Goal: Transaction & Acquisition: Book appointment/travel/reservation

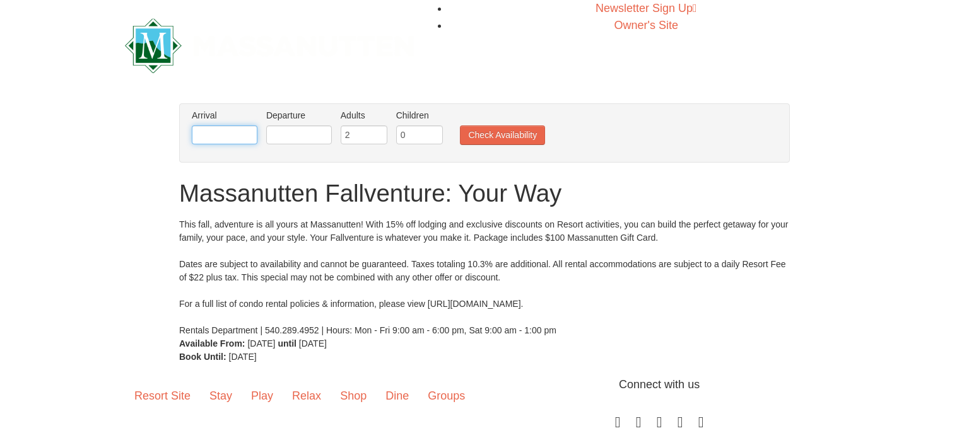
click at [223, 139] on input "text" at bounding box center [225, 134] width 66 height 19
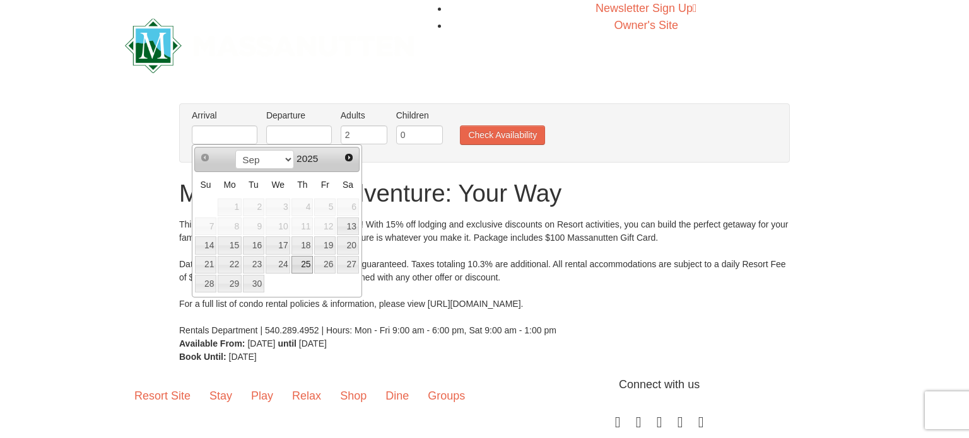
click at [303, 263] on link "25" at bounding box center [301, 265] width 21 height 18
type input "[DATE]"
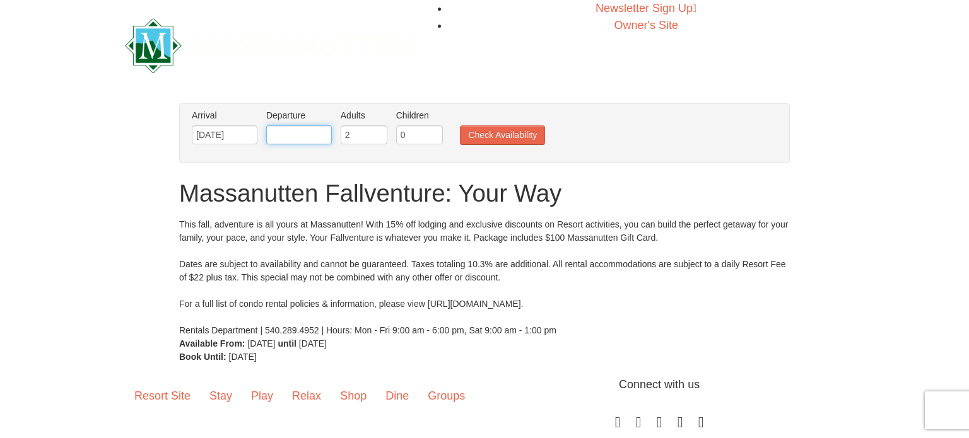
click at [306, 130] on input "text" at bounding box center [299, 134] width 66 height 19
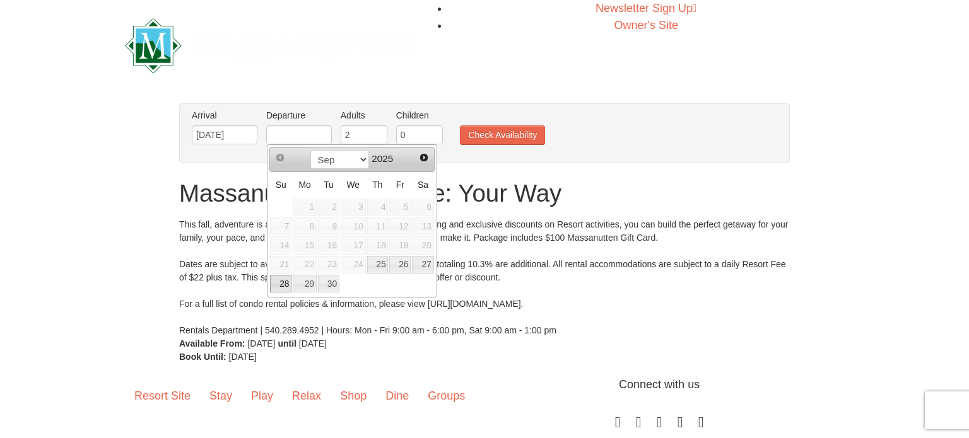
click at [289, 286] on link "28" at bounding box center [280, 284] width 21 height 18
type input "[DATE]"
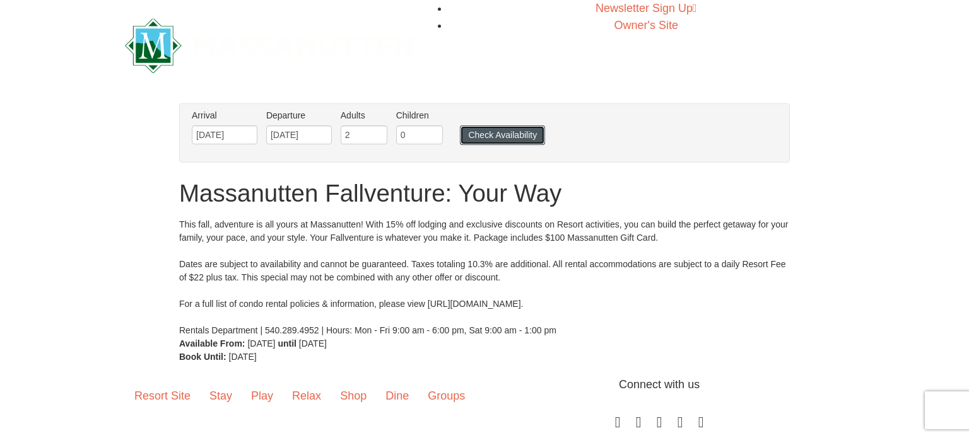
click at [527, 131] on button "Check Availability" at bounding box center [502, 135] width 85 height 20
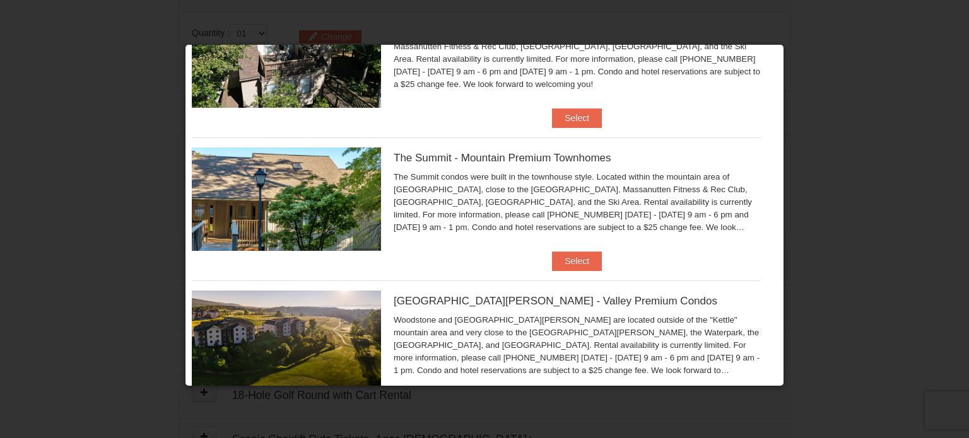
scroll to position [335, 0]
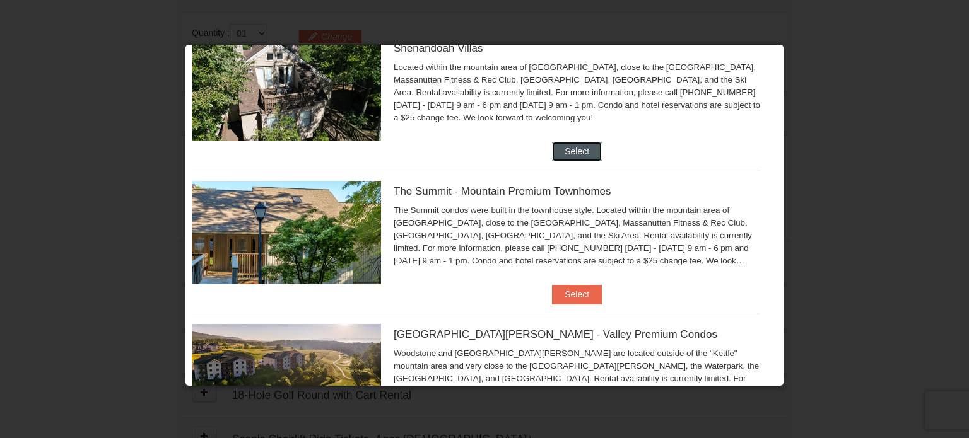
click at [583, 153] on button "Select" at bounding box center [577, 152] width 50 height 20
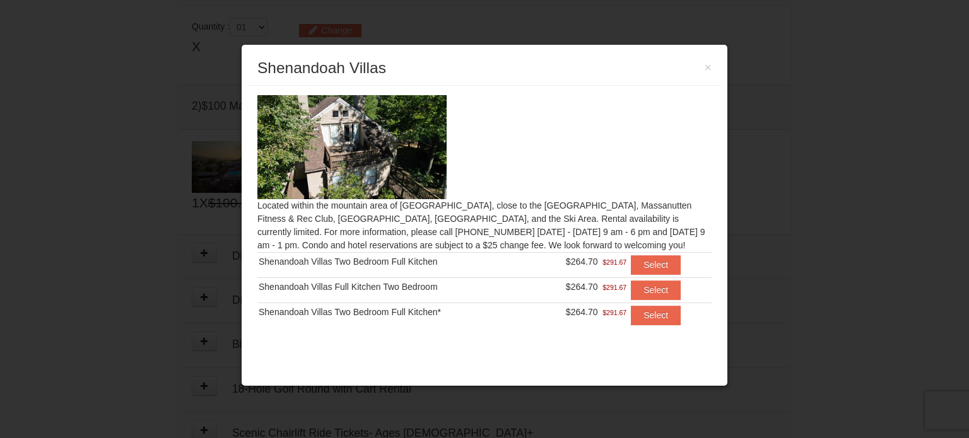
scroll to position [394, 0]
click at [707, 67] on button "×" at bounding box center [708, 67] width 8 height 19
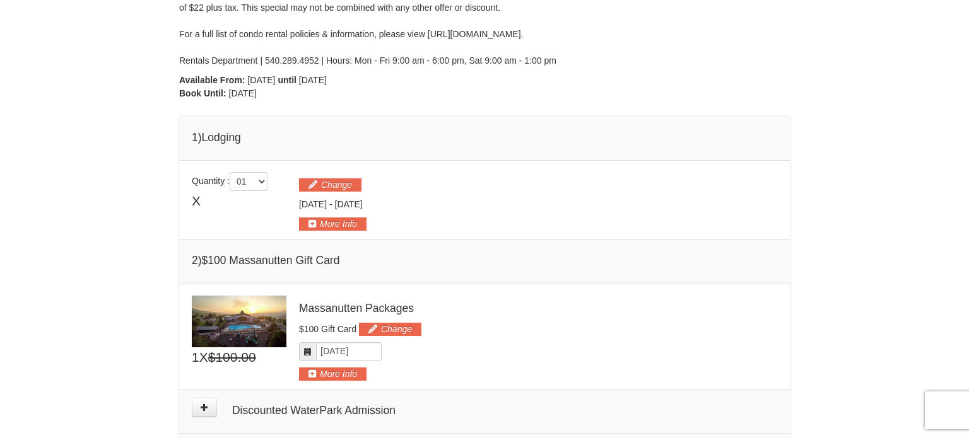
scroll to position [229, 0]
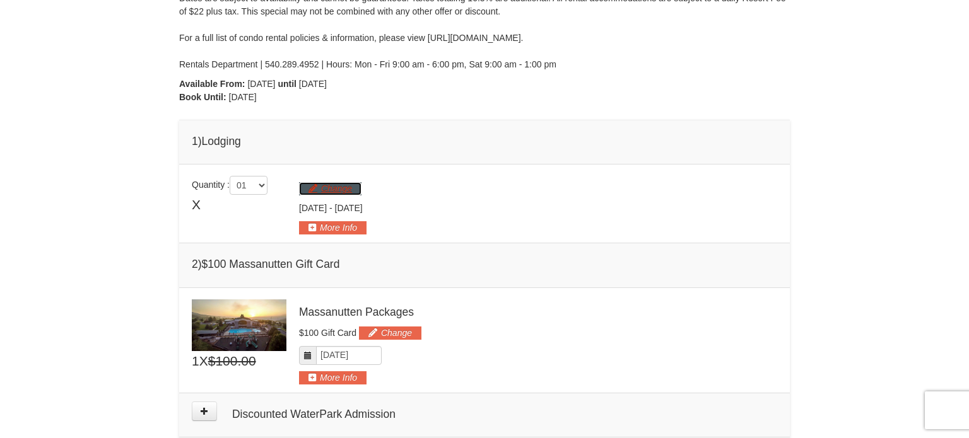
click at [340, 195] on button "Change" at bounding box center [330, 188] width 62 height 13
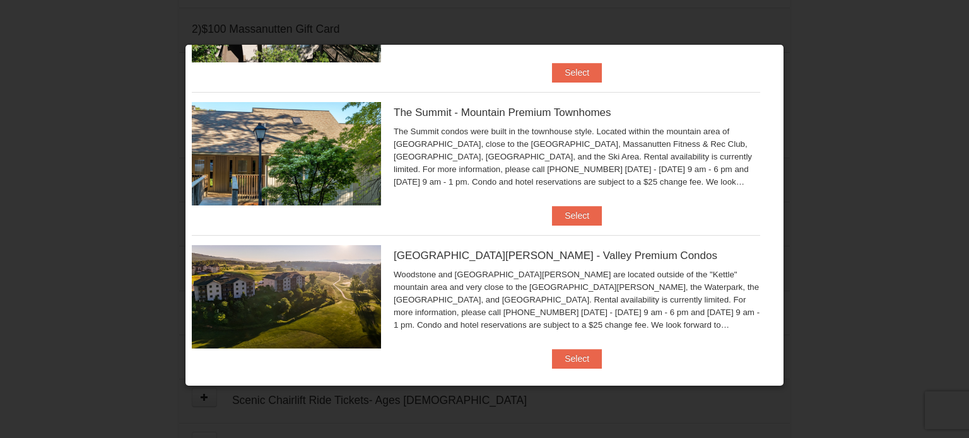
scroll to position [322, 0]
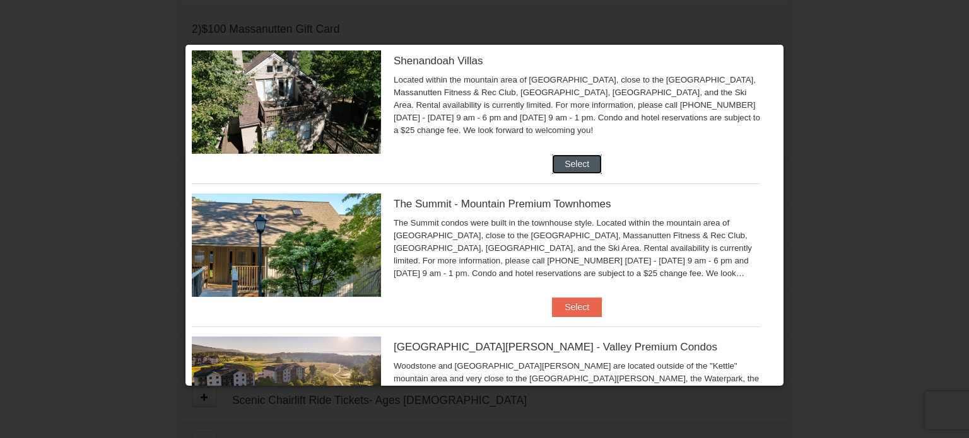
click at [590, 165] on button "Select" at bounding box center [577, 165] width 50 height 20
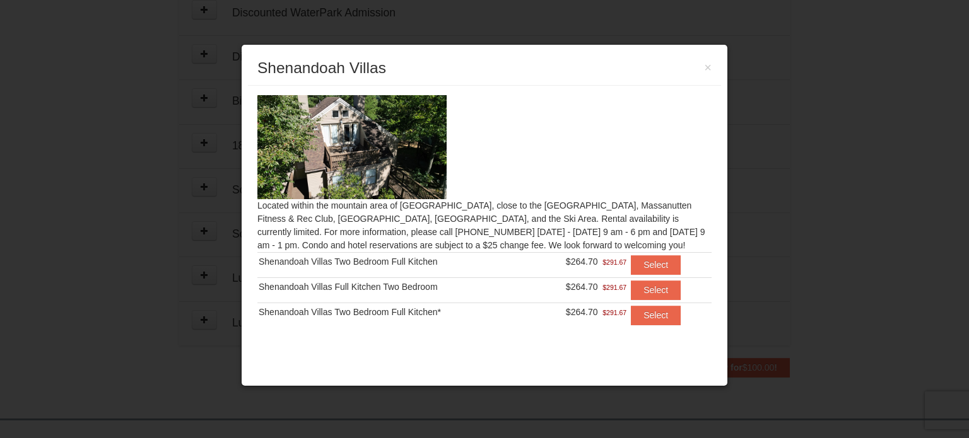
scroll to position [639, 0]
click at [645, 313] on button "Select" at bounding box center [656, 316] width 50 height 20
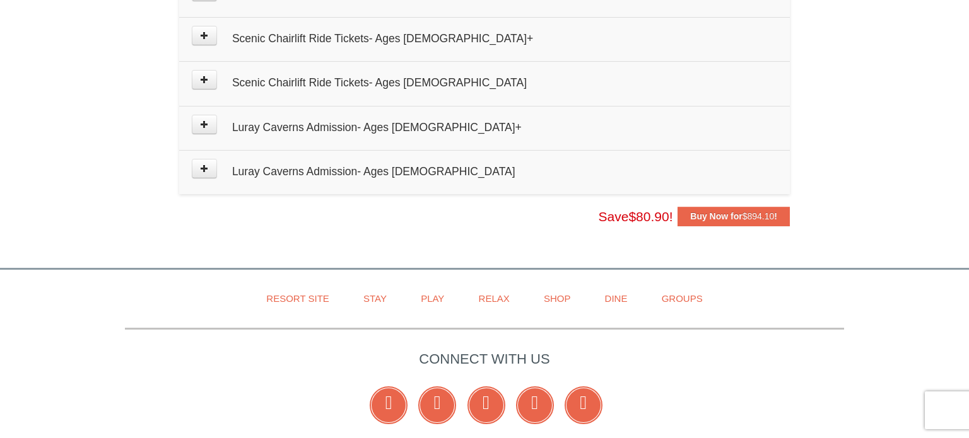
scroll to position [0, 0]
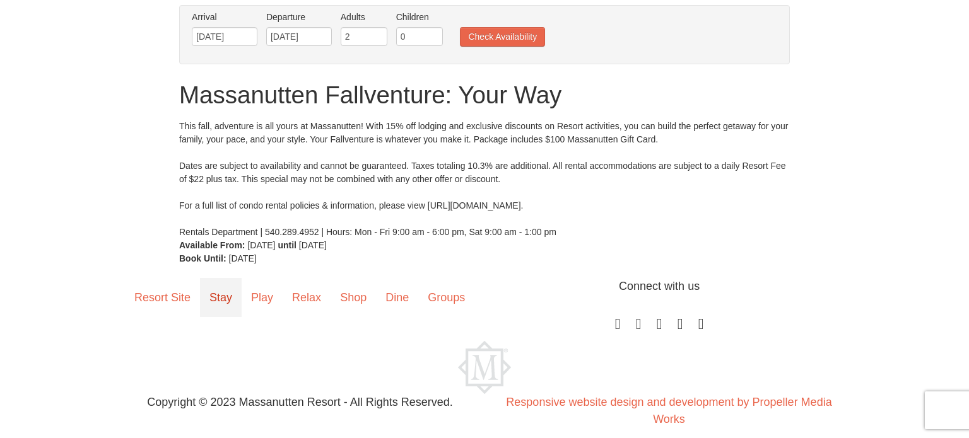
scroll to position [126, 0]
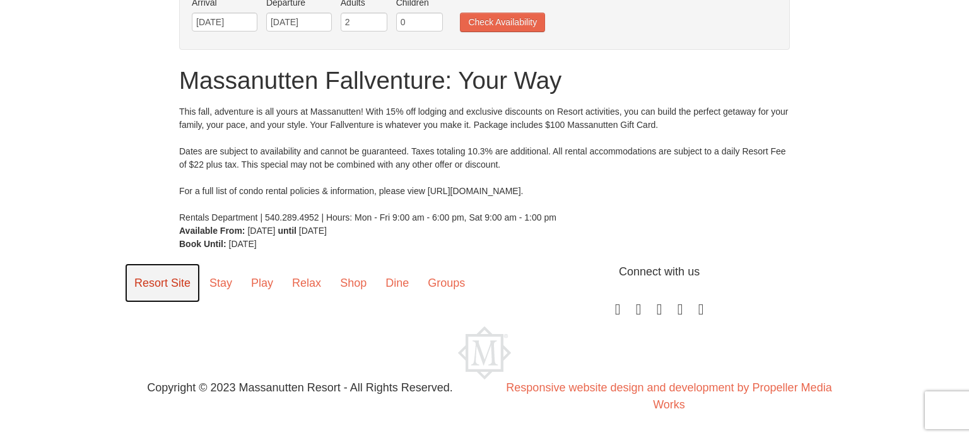
click at [192, 285] on link "Resort Site" at bounding box center [162, 283] width 75 height 39
